Goal: Transaction & Acquisition: Subscribe to service/newsletter

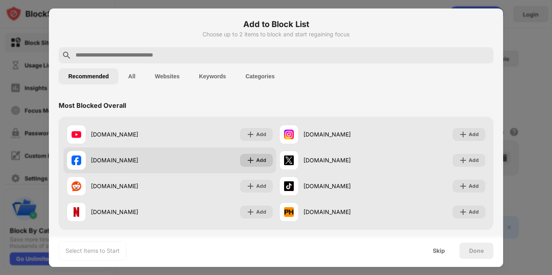
click at [251, 161] on img at bounding box center [250, 160] width 8 height 8
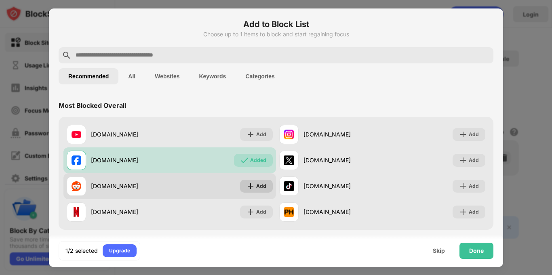
click at [254, 185] on img at bounding box center [250, 186] width 8 height 8
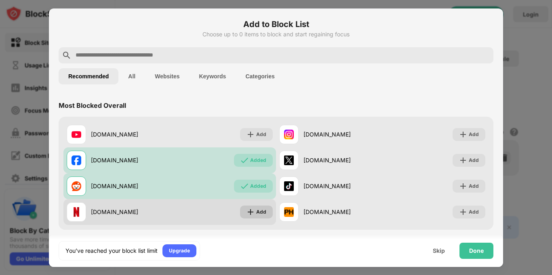
click at [260, 210] on div "Add" at bounding box center [261, 212] width 10 height 8
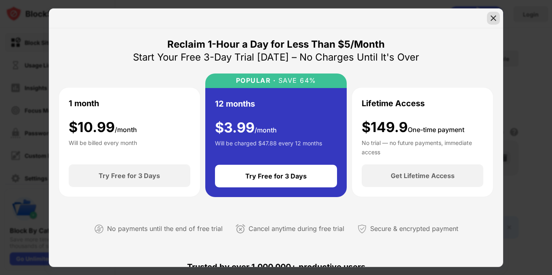
click at [492, 20] on img at bounding box center [493, 18] width 8 height 8
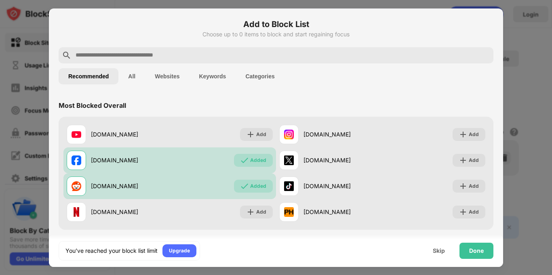
click at [551, 127] on div at bounding box center [276, 137] width 552 height 275
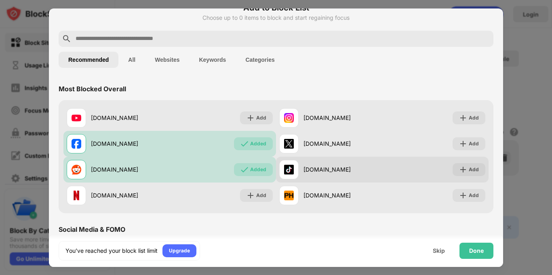
scroll to position [17, 0]
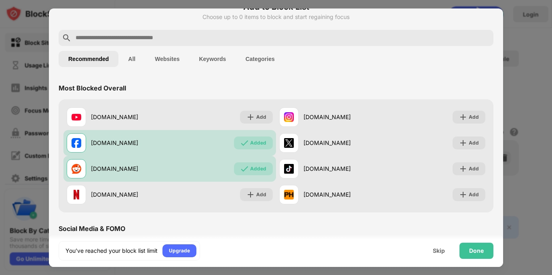
click at [135, 58] on button "All" at bounding box center [131, 59] width 27 height 16
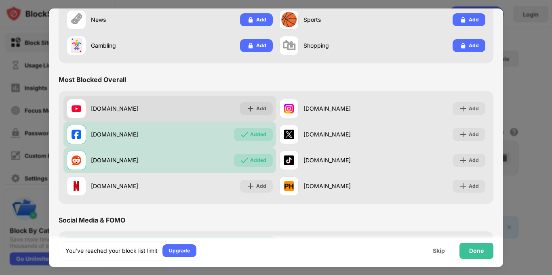
scroll to position [142, 0]
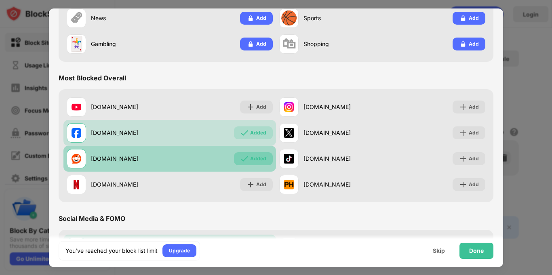
click at [269, 162] on div "Added" at bounding box center [253, 158] width 39 height 13
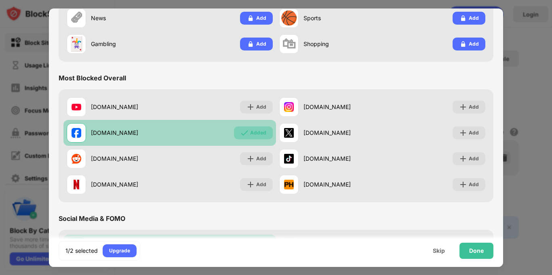
click at [262, 135] on div "Added" at bounding box center [258, 133] width 16 height 8
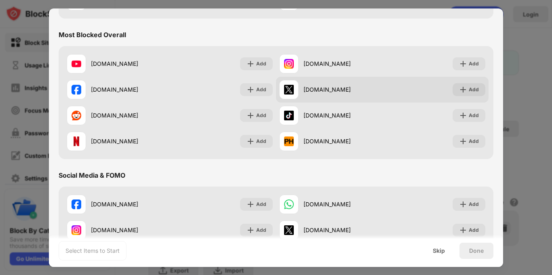
scroll to position [189, 0]
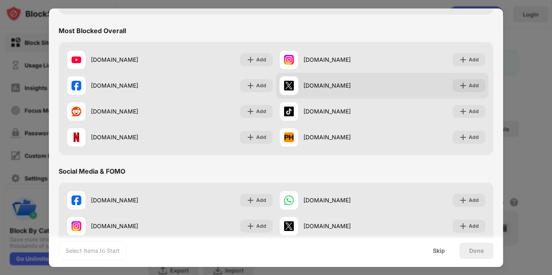
click at [341, 136] on div "[DOMAIN_NAME]" at bounding box center [342, 137] width 79 height 8
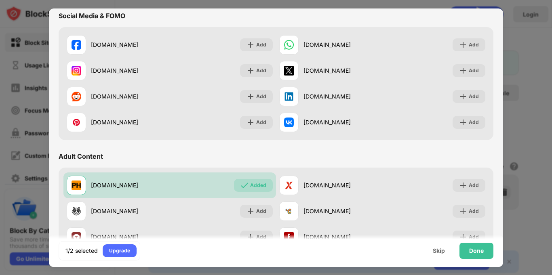
scroll to position [347, 0]
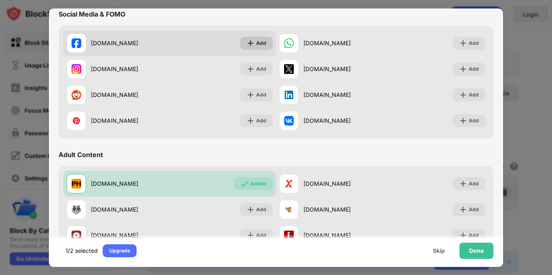
click at [263, 45] on div "Add" at bounding box center [261, 43] width 10 height 8
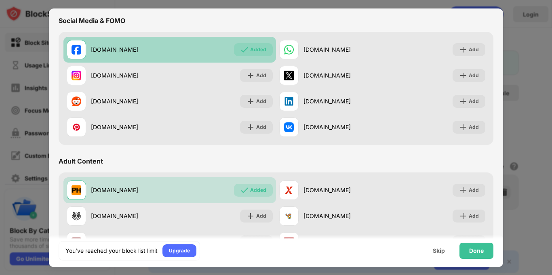
scroll to position [338, 0]
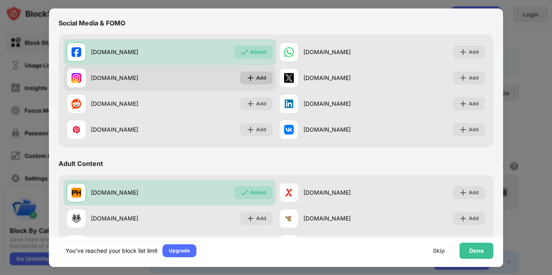
click at [260, 78] on div "Add" at bounding box center [261, 78] width 10 height 8
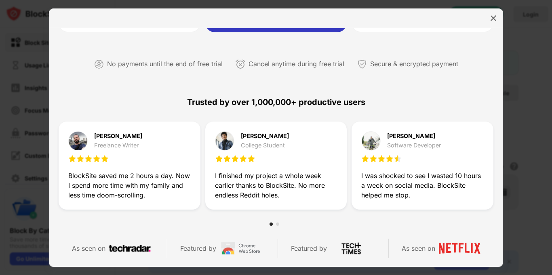
scroll to position [384, 0]
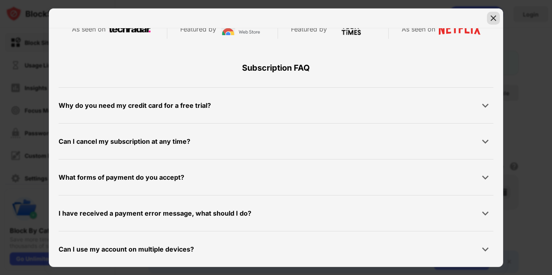
click at [491, 21] on img at bounding box center [493, 18] width 8 height 8
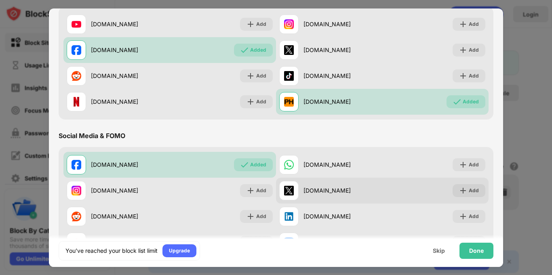
scroll to position [223, 0]
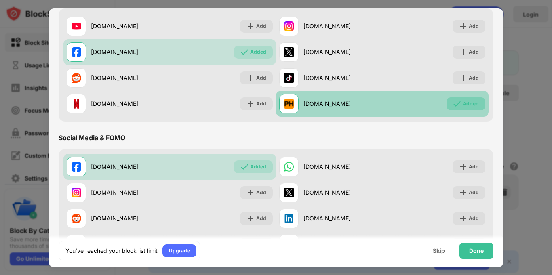
click at [459, 101] on img at bounding box center [457, 104] width 8 height 8
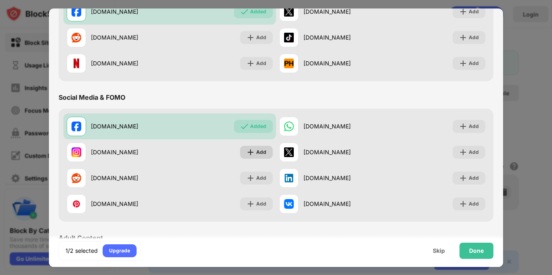
scroll to position [265, 0]
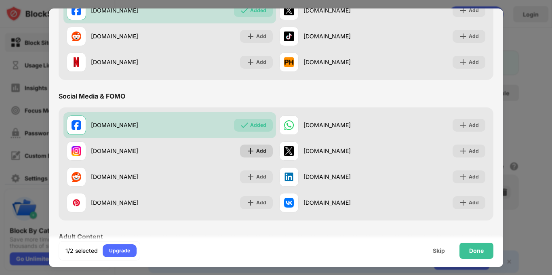
click at [263, 152] on div "Add" at bounding box center [261, 151] width 10 height 8
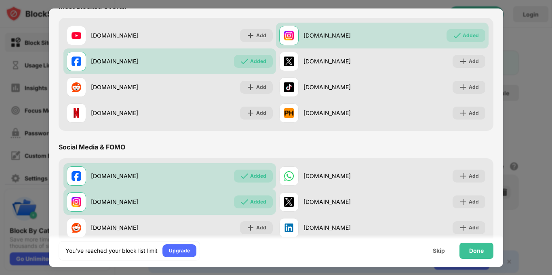
scroll to position [213, 0]
click at [480, 249] on div "Done" at bounding box center [476, 251] width 15 height 6
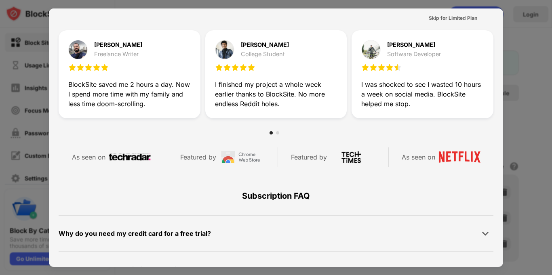
scroll to position [394, 0]
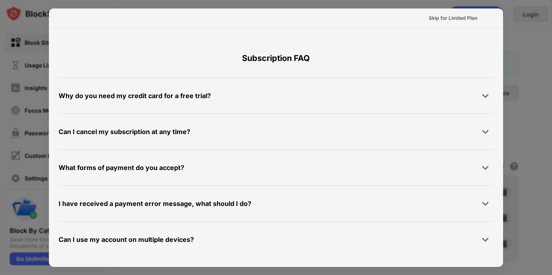
click at [520, 57] on div at bounding box center [276, 137] width 552 height 275
click at [463, 19] on div "Skip for Limited Plan" at bounding box center [453, 18] width 48 height 8
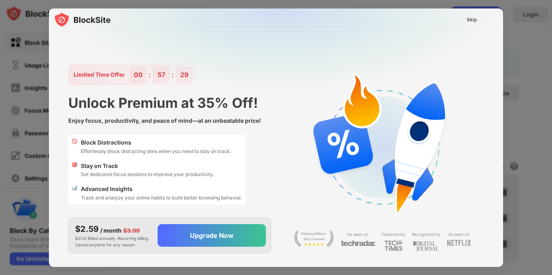
scroll to position [0, 0]
click at [468, 17] on div "Skip" at bounding box center [472, 20] width 11 height 8
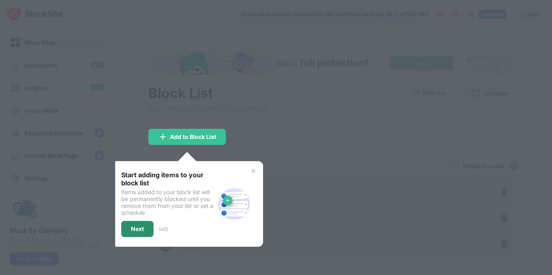
click at [139, 227] on div "Next" at bounding box center [137, 229] width 13 height 6
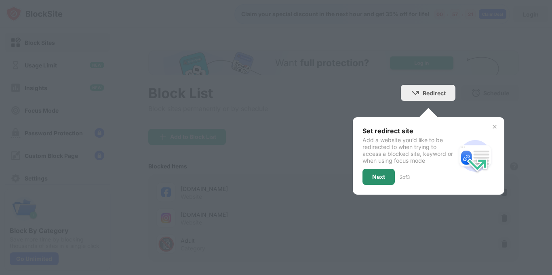
click at [380, 179] on div "Next" at bounding box center [378, 177] width 13 height 6
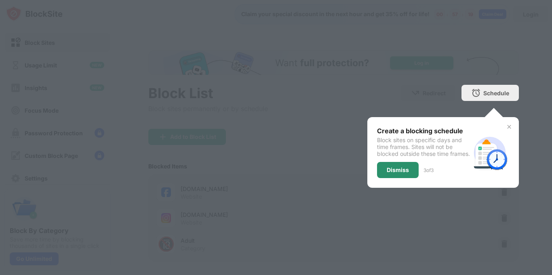
click at [393, 173] on div "Dismiss" at bounding box center [398, 170] width 22 height 6
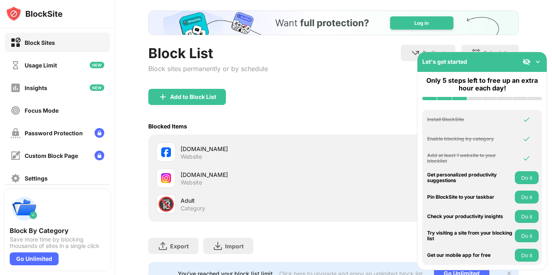
scroll to position [72, 0]
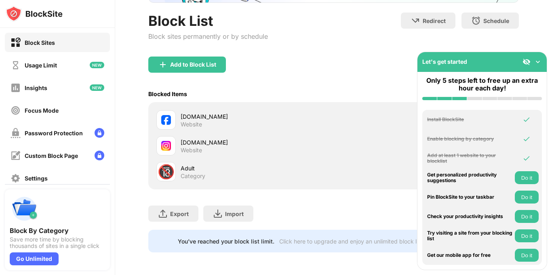
click at [528, 177] on button "Do it" at bounding box center [527, 177] width 24 height 13
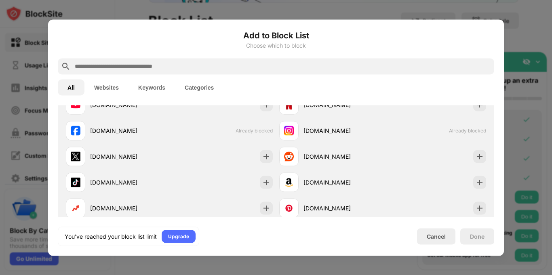
scroll to position [281, 0]
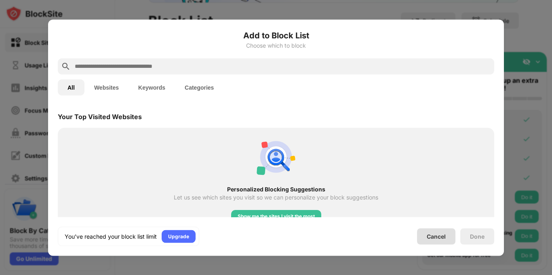
click at [436, 234] on div "Cancel" at bounding box center [436, 236] width 19 height 7
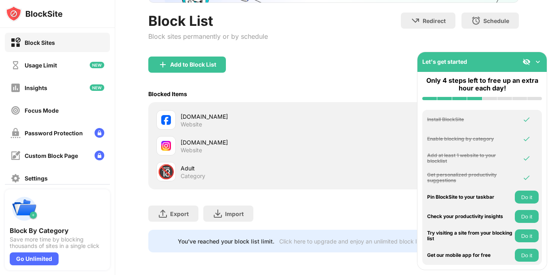
click at [524, 196] on button "Do it" at bounding box center [527, 197] width 24 height 13
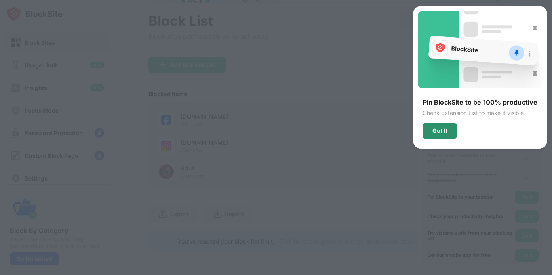
click at [436, 137] on div "Got It" at bounding box center [440, 131] width 34 height 16
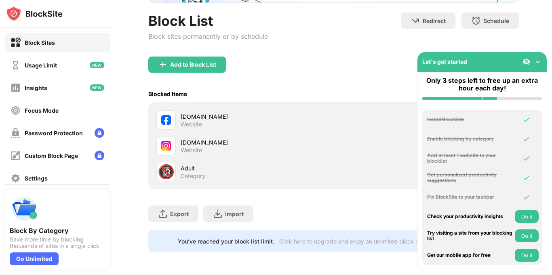
click at [524, 218] on button "Do it" at bounding box center [527, 216] width 24 height 13
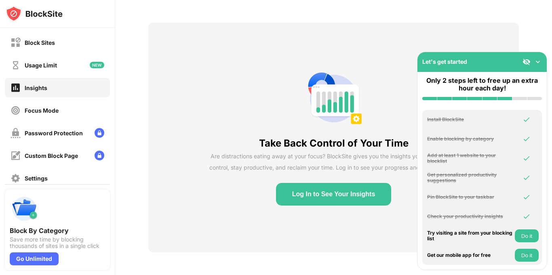
scroll to position [28, 0]
click at [526, 236] on button "Do it" at bounding box center [527, 235] width 24 height 13
click at [521, 254] on button "Do it" at bounding box center [527, 255] width 24 height 13
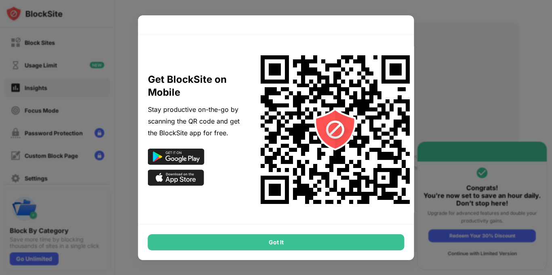
click at [521, 254] on div at bounding box center [276, 137] width 552 height 275
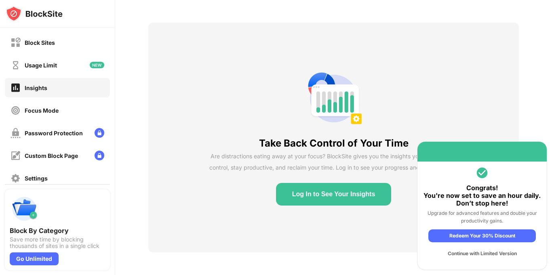
click at [467, 254] on div "Continue with Limited Version" at bounding box center [481, 253] width 107 height 13
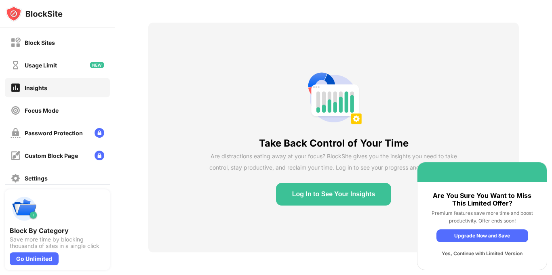
click at [467, 254] on div "Yes, Continue with Limited Version" at bounding box center [482, 253] width 92 height 13
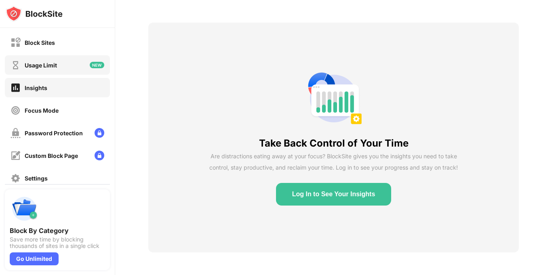
click at [56, 65] on div "Usage Limit" at bounding box center [41, 65] width 32 height 7
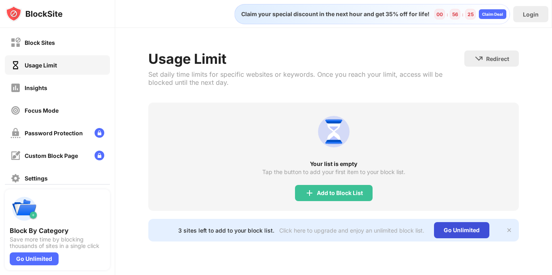
click at [465, 230] on div "Go Unlimited" at bounding box center [461, 230] width 55 height 16
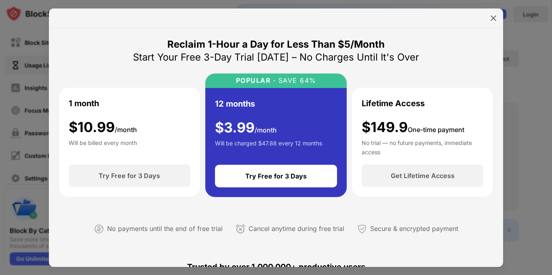
click at [171, 145] on div "1 month $ 10.99 /month Will be billed every month" at bounding box center [130, 126] width 122 height 58
click at [492, 17] on img at bounding box center [493, 18] width 8 height 8
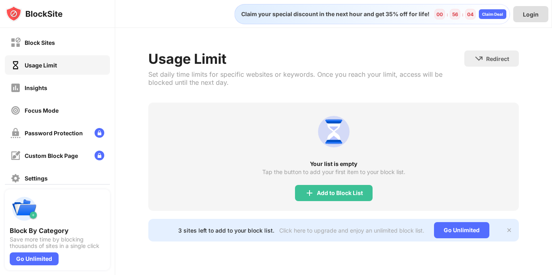
click at [529, 13] on div "Login" at bounding box center [531, 14] width 16 height 7
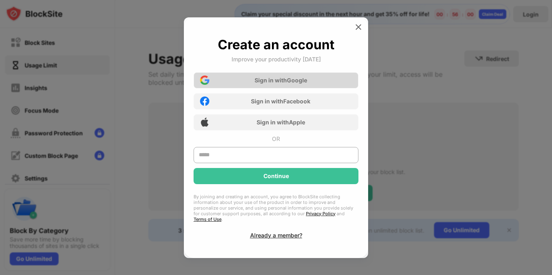
click at [283, 84] on div "Sign in with Google" at bounding box center [281, 80] width 53 height 7
